Goal: Task Accomplishment & Management: Use online tool/utility

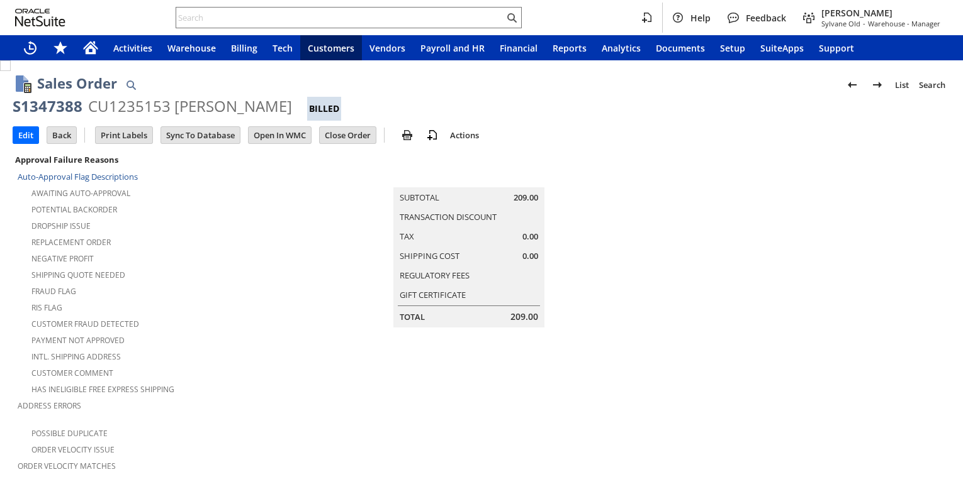
scroll to position [367, 0]
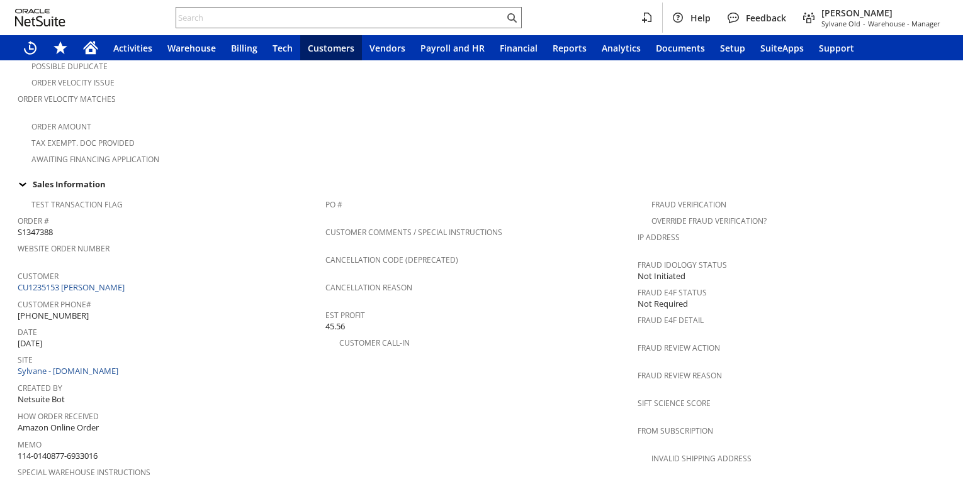
click at [87, 267] on span "Customer" at bounding box center [168, 274] width 301 height 14
click at [84, 299] on link "Customer Phone#" at bounding box center [55, 304] width 74 height 11
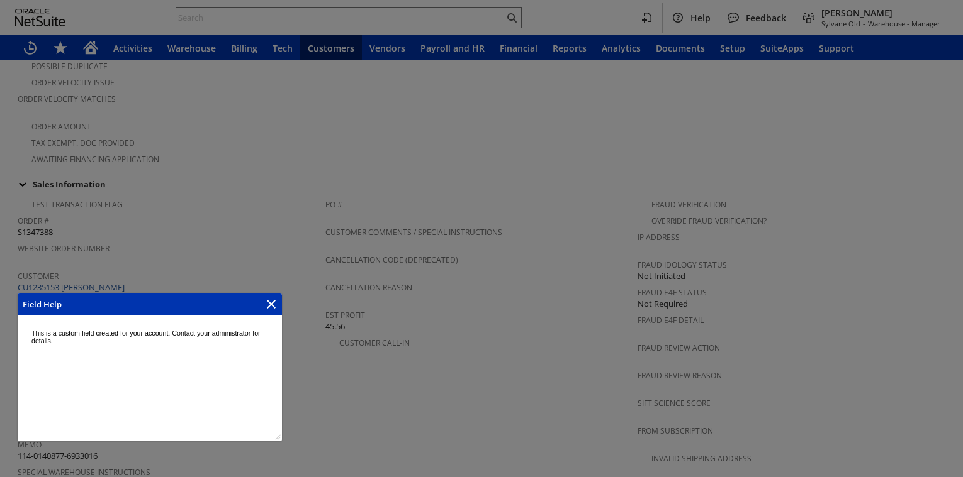
scroll to position [0, 0]
click at [84, 271] on div at bounding box center [481, 238] width 963 height 477
click at [272, 306] on icon "Close" at bounding box center [271, 304] width 9 height 9
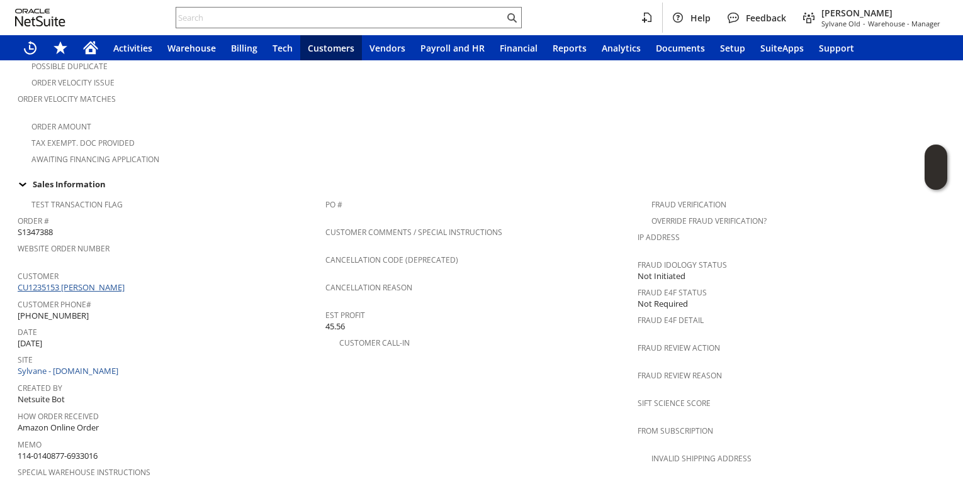
click at [89, 282] on link "CU1235153 Parag Shah" at bounding box center [73, 287] width 110 height 11
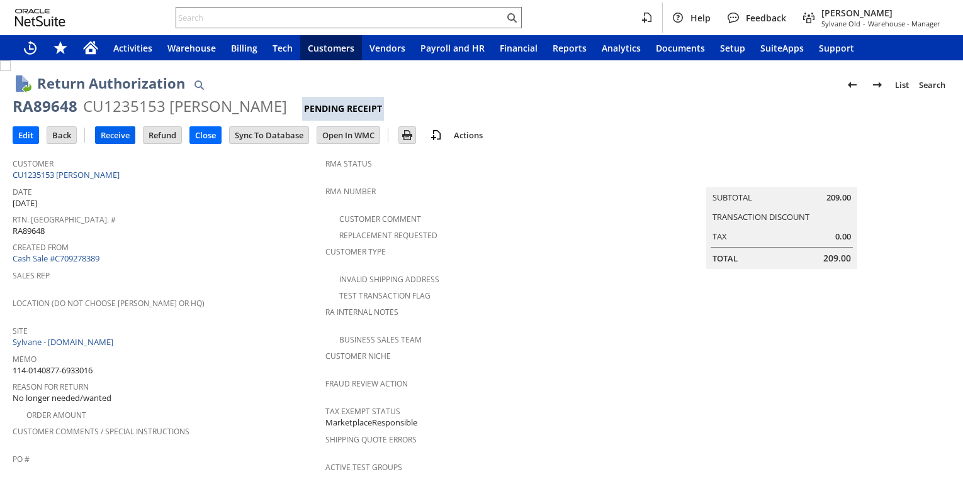
click at [114, 136] on input "Receive" at bounding box center [115, 135] width 39 height 16
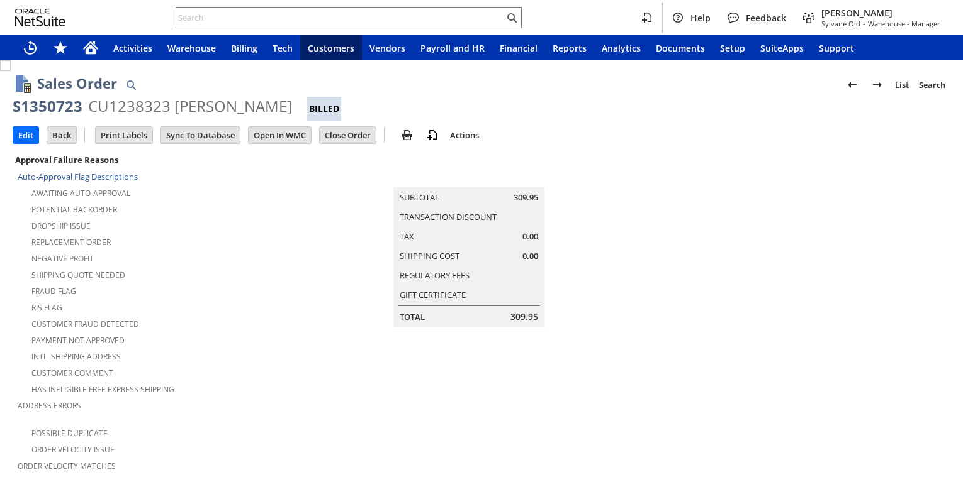
scroll to position [415, 0]
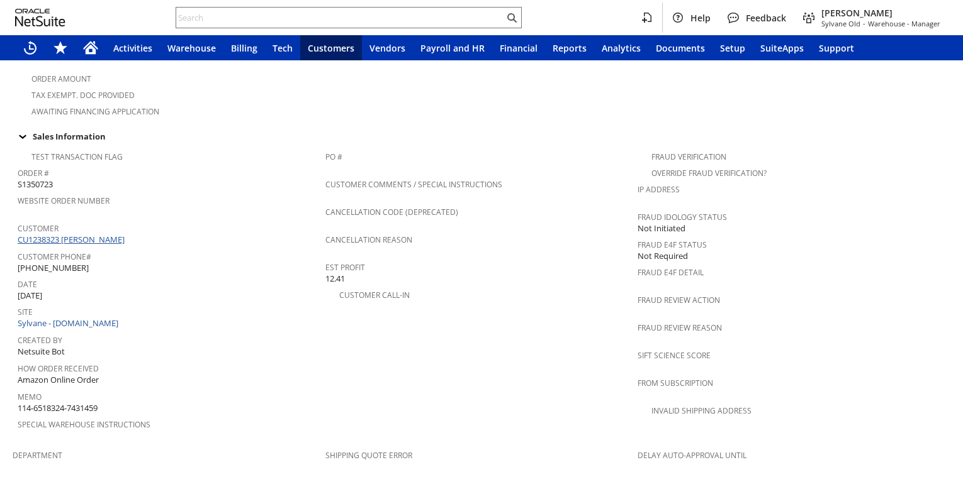
click at [76, 234] on link "CU1238323 Katie Burleigh" at bounding box center [73, 239] width 110 height 11
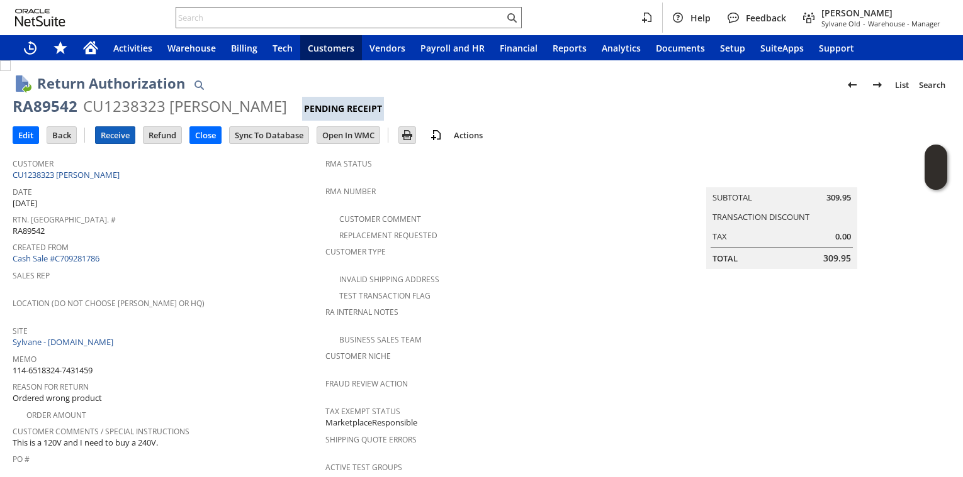
click at [116, 142] on input "Receive" at bounding box center [115, 135] width 39 height 16
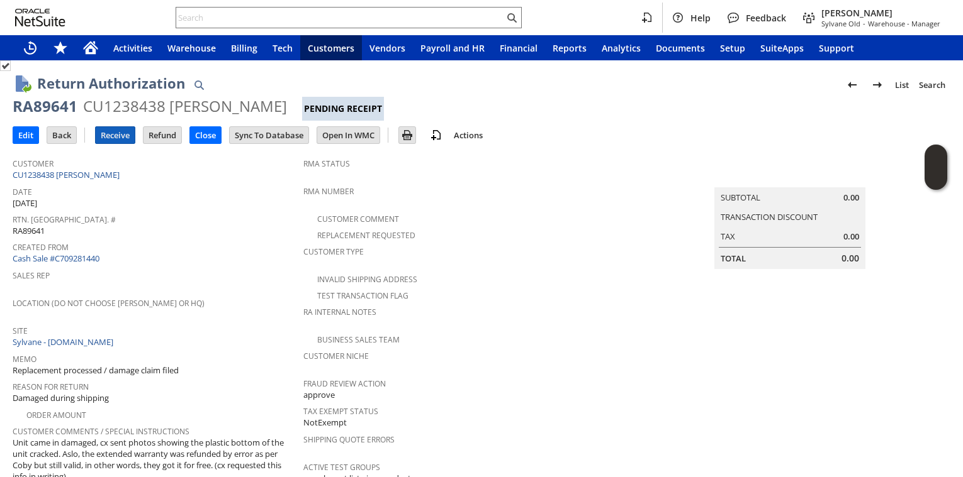
click at [114, 137] on input "Receive" at bounding box center [115, 135] width 39 height 16
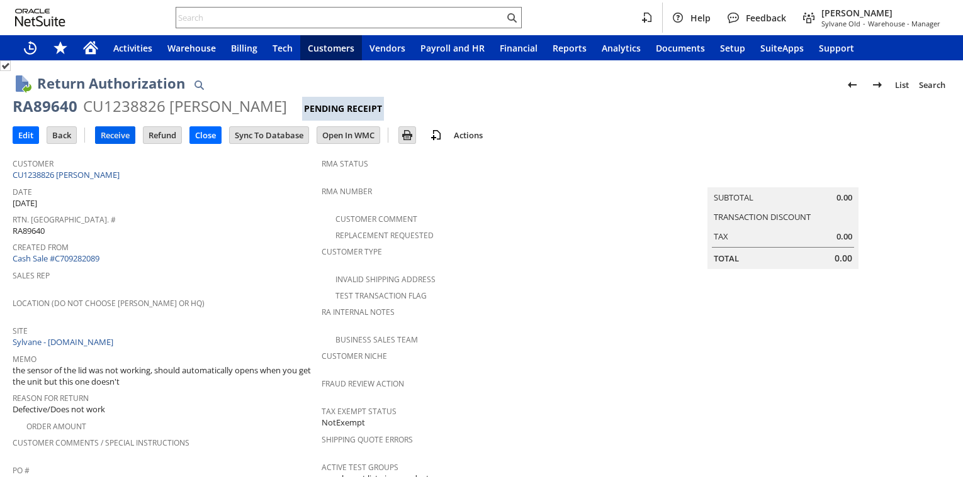
click at [109, 138] on input "Receive" at bounding box center [115, 135] width 39 height 16
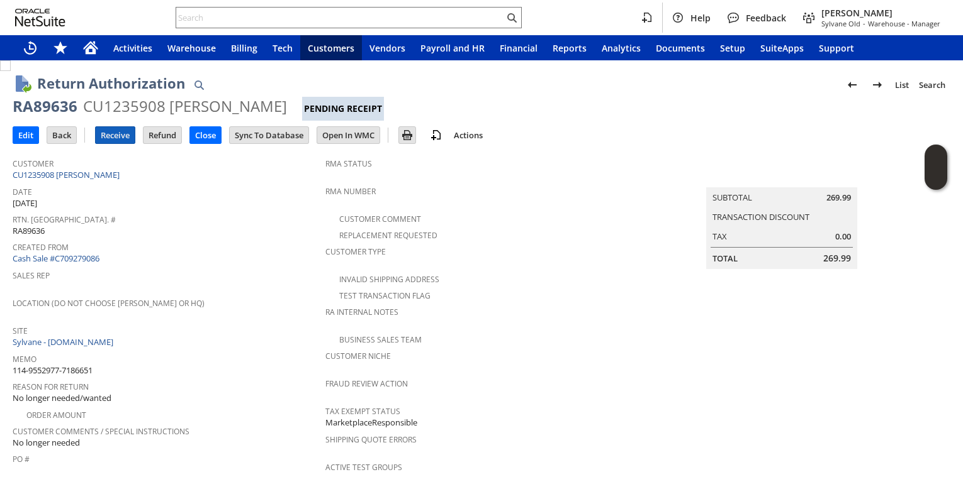
click at [122, 129] on input "Receive" at bounding box center [115, 135] width 39 height 16
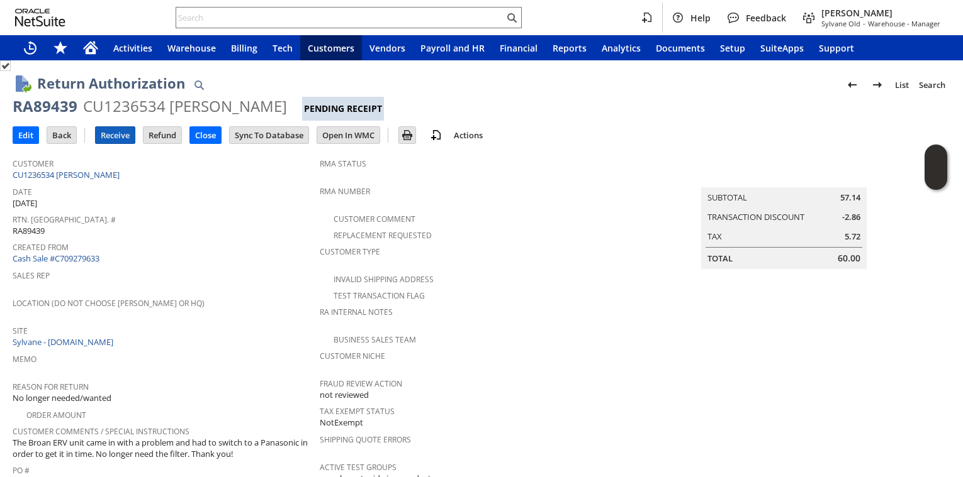
click at [108, 137] on input "Receive" at bounding box center [115, 135] width 39 height 16
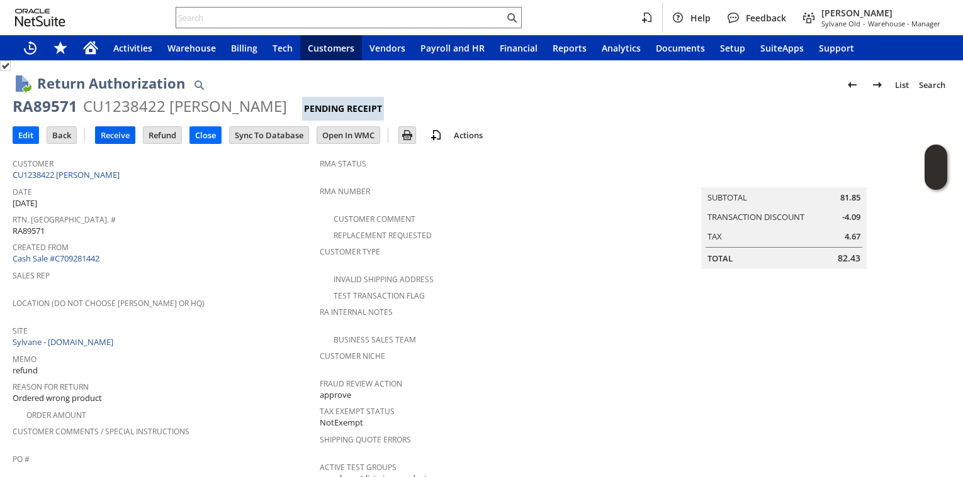
click at [108, 135] on input "Receive" at bounding box center [115, 135] width 39 height 16
